Goal: Find specific page/section: Find specific page/section

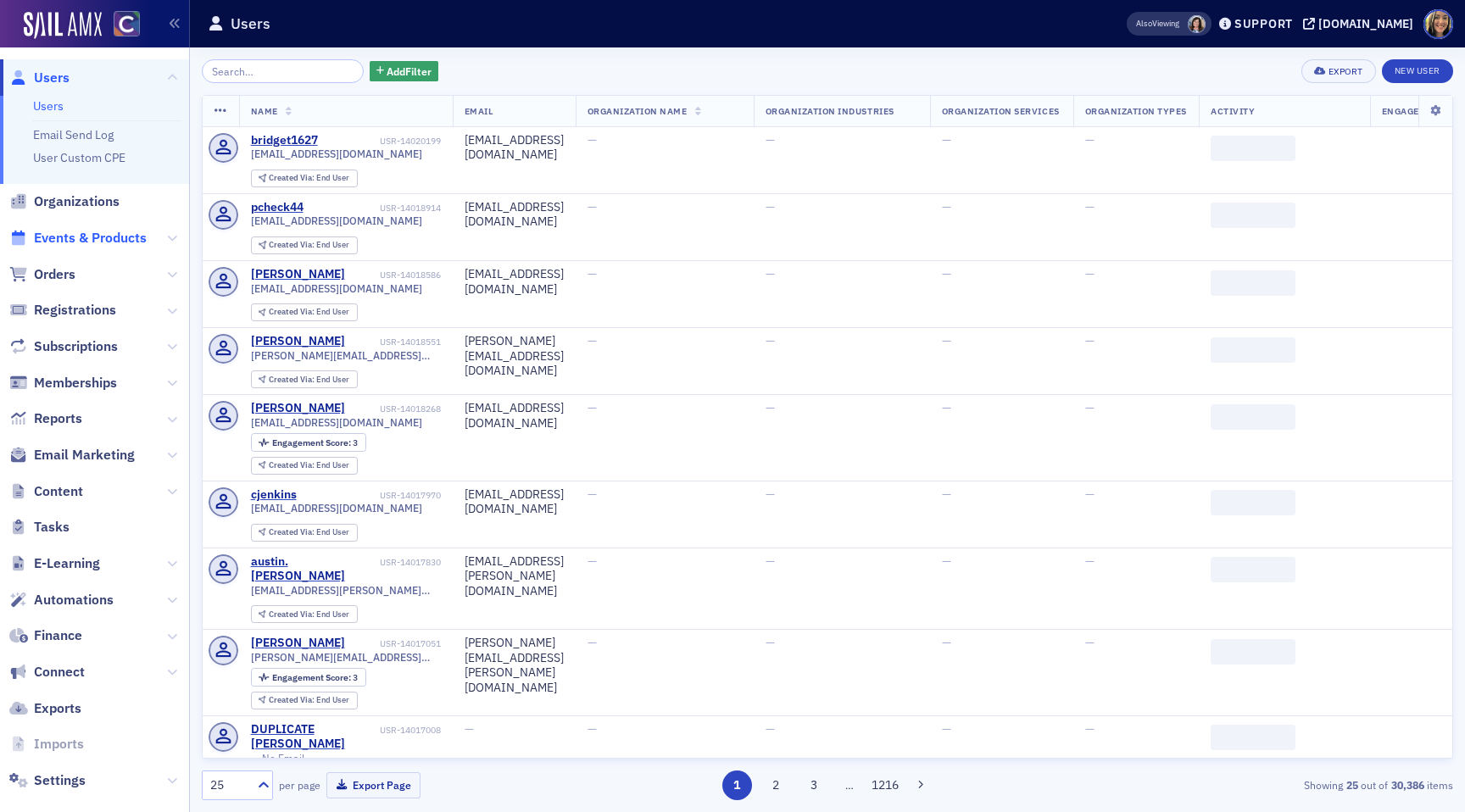
click at [64, 236] on span "Events & Products" at bounding box center [90, 238] width 112 height 18
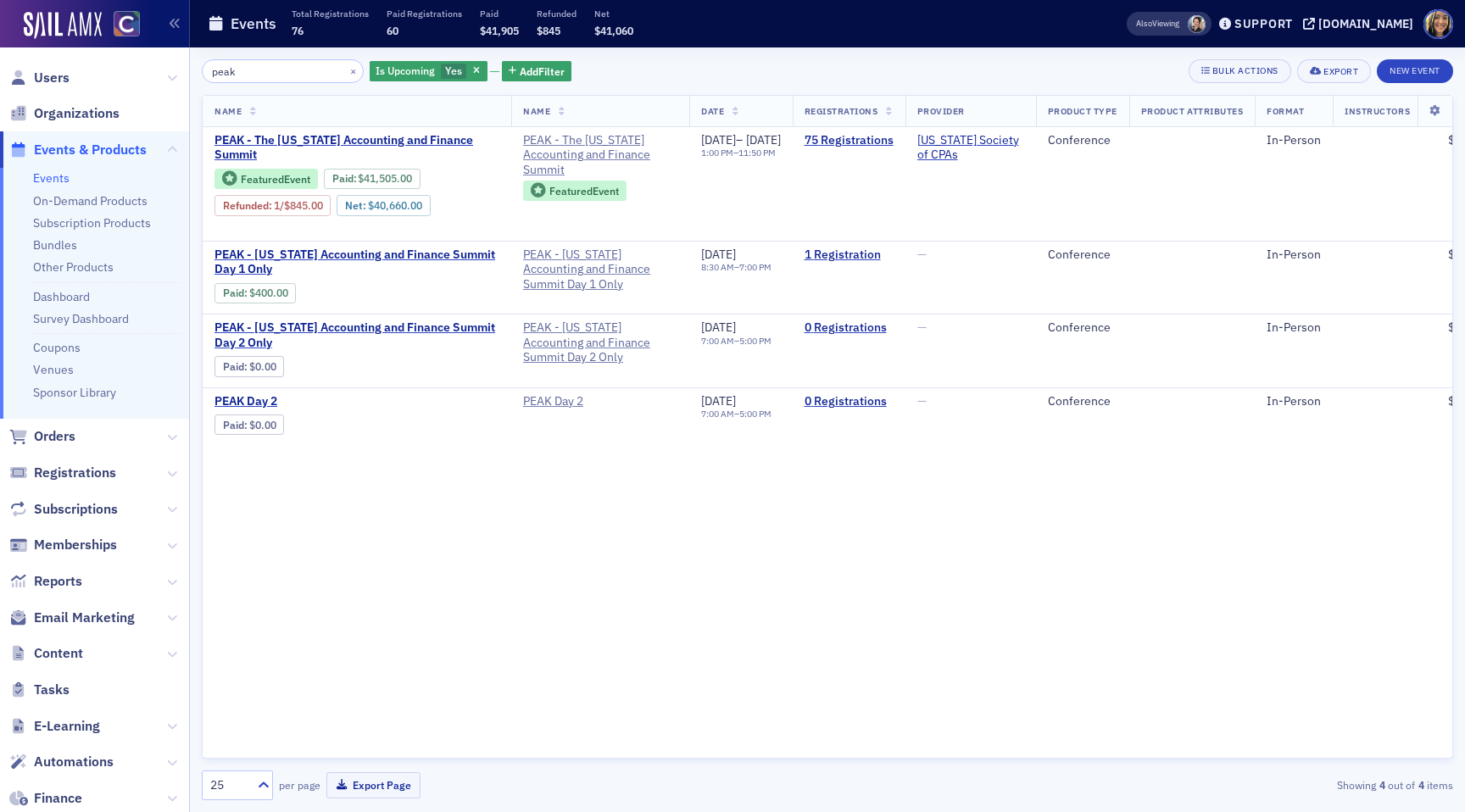
type input "peak"
